Goal: Task Accomplishment & Management: Complete application form

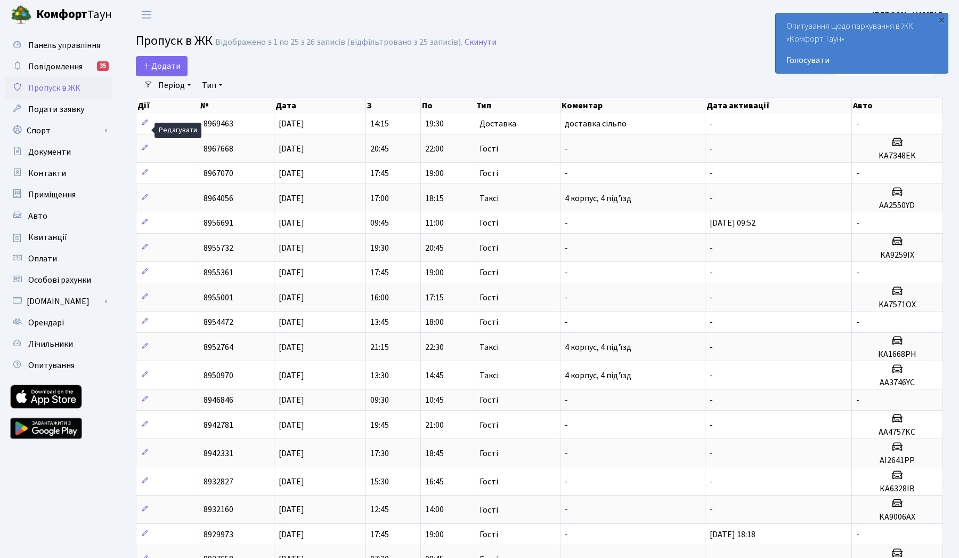
select select "25"
click at [166, 71] on span "Додати" at bounding box center [162, 66] width 38 height 12
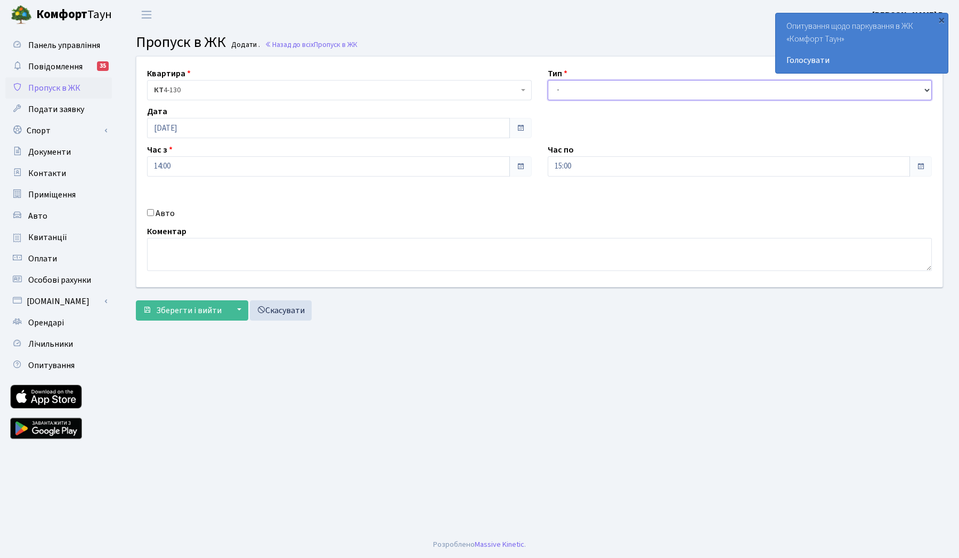
select select "1"
click at [574, 172] on input "15:00" at bounding box center [729, 166] width 363 height 20
click at [577, 203] on icon at bounding box center [577, 203] width 29 height 29
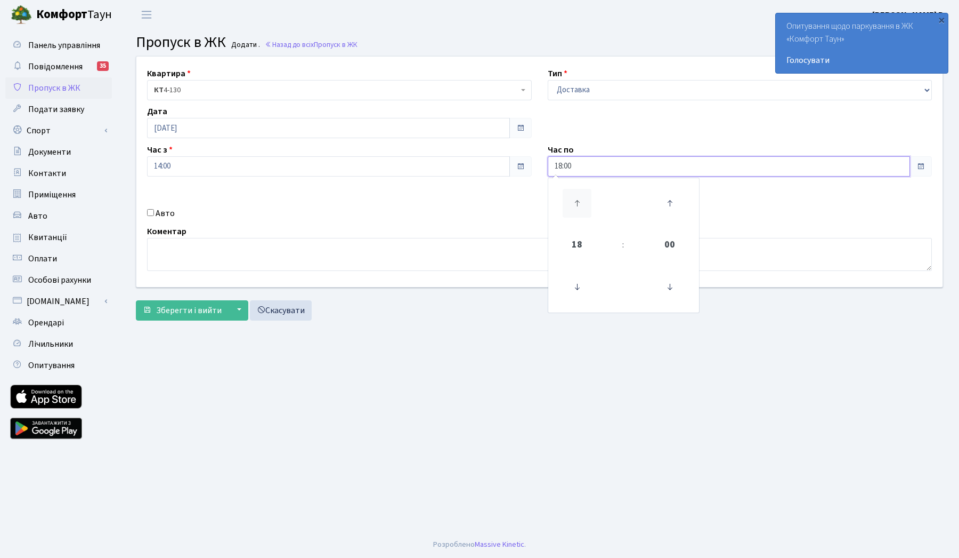
click at [577, 203] on icon at bounding box center [577, 203] width 29 height 29
type input "20:00"
click at [294, 269] on textarea at bounding box center [539, 254] width 785 height 33
type textarea "l"
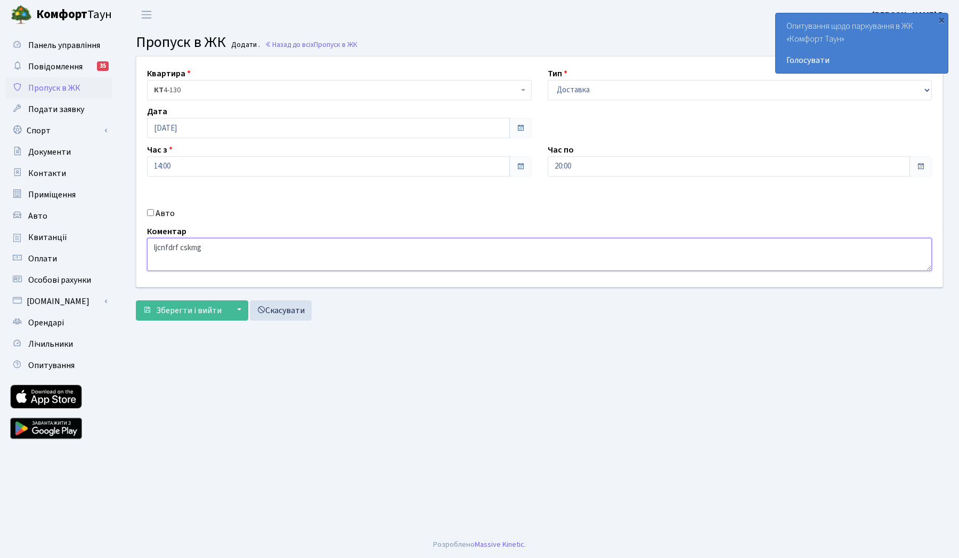
type textarea "ljcnfdrf cskmgj"
type textarea "доставка сільпо"
click at [185, 314] on span "Зберегти і вийти" at bounding box center [189, 310] width 66 height 12
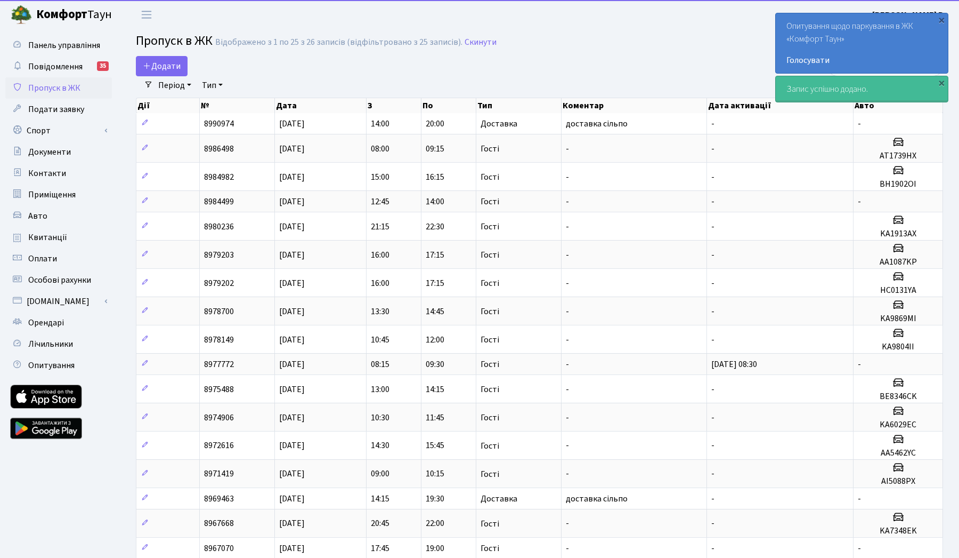
select select "25"
